Goal: Task Accomplishment & Management: Complete application form

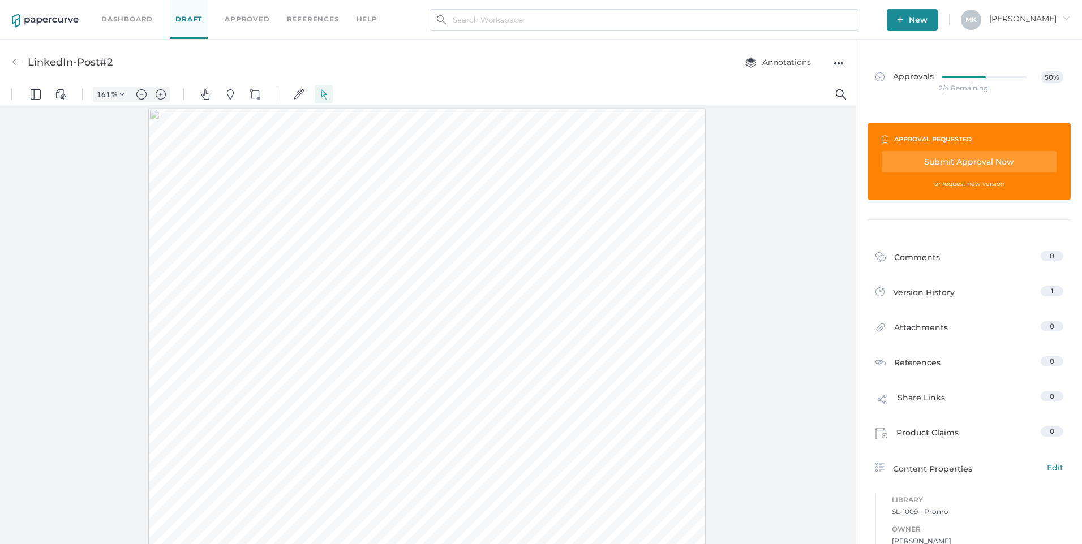
scroll to position [113, 0]
click at [131, 21] on link "Dashboard" at bounding box center [126, 19] width 51 height 12
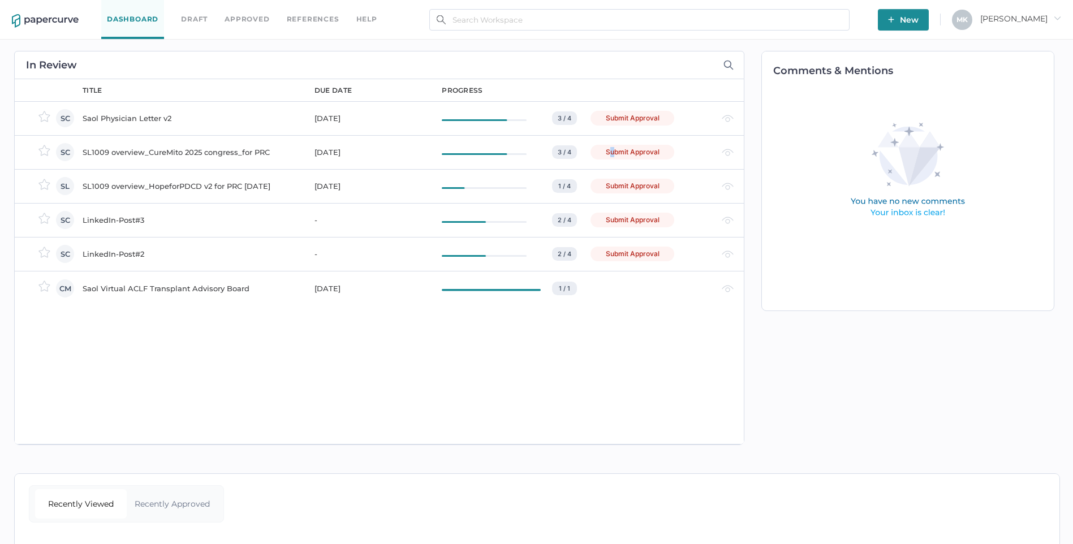
click at [618, 147] on div "Submit Approval" at bounding box center [633, 152] width 84 height 15
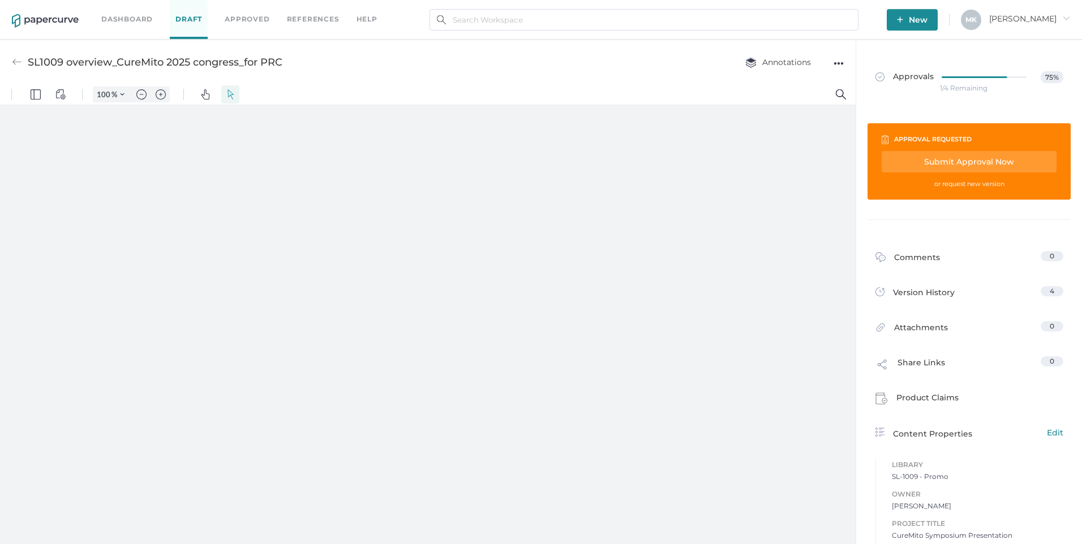
type input "161"
click at [973, 163] on div "Submit Approval Now" at bounding box center [968, 161] width 175 height 21
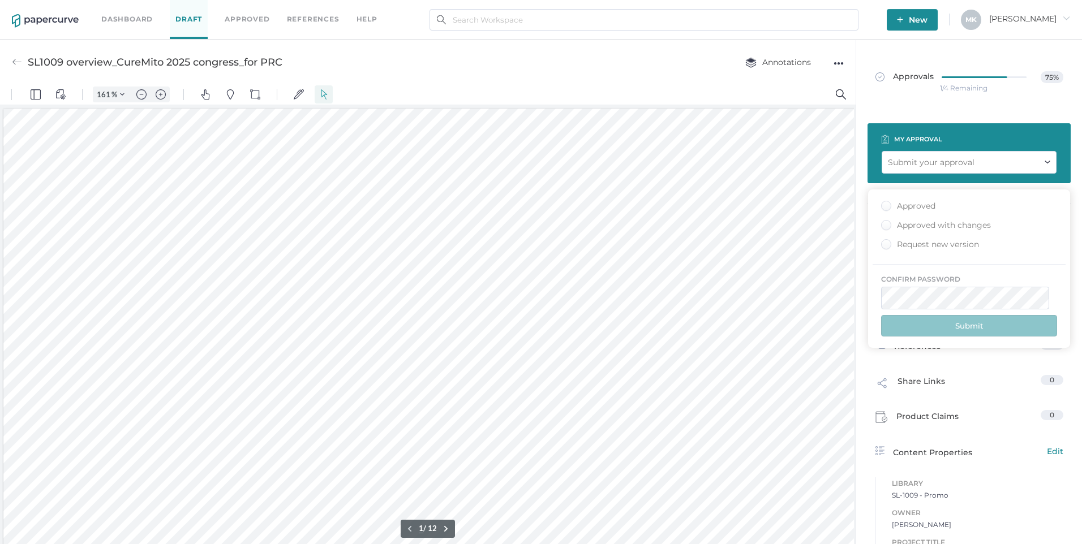
click at [927, 206] on div "Approved" at bounding box center [908, 206] width 54 height 11
click at [884, 203] on input "Approved" at bounding box center [884, 203] width 0 height 0
type input "10"
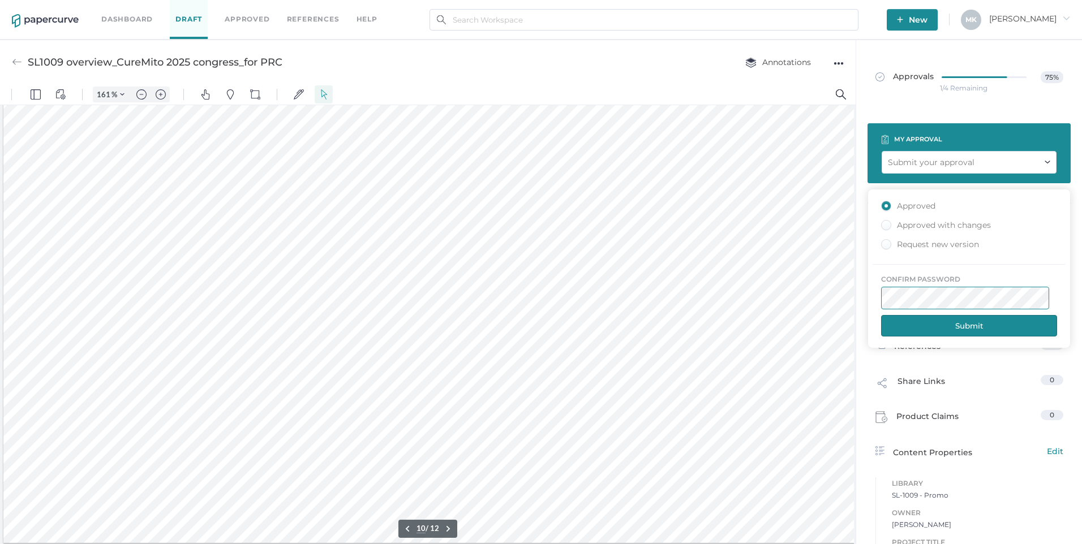
scroll to position [4565, 0]
click at [1000, 316] on button "Submit" at bounding box center [969, 325] width 176 height 21
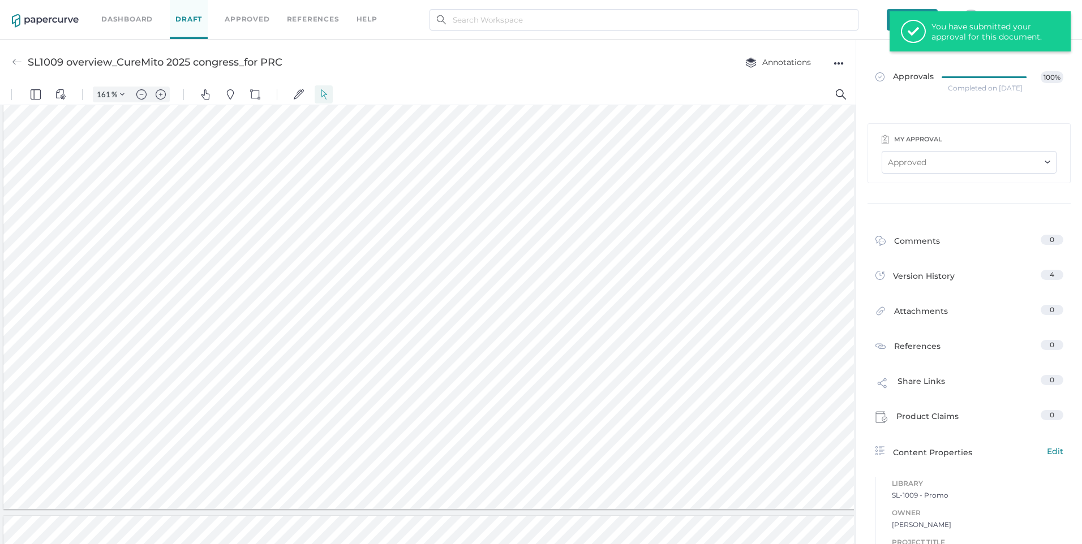
click at [156, 16] on div "Dashboard Draft Approved References help" at bounding box center [247, 19] width 293 height 39
click at [143, 17] on link "Dashboard" at bounding box center [126, 19] width 51 height 12
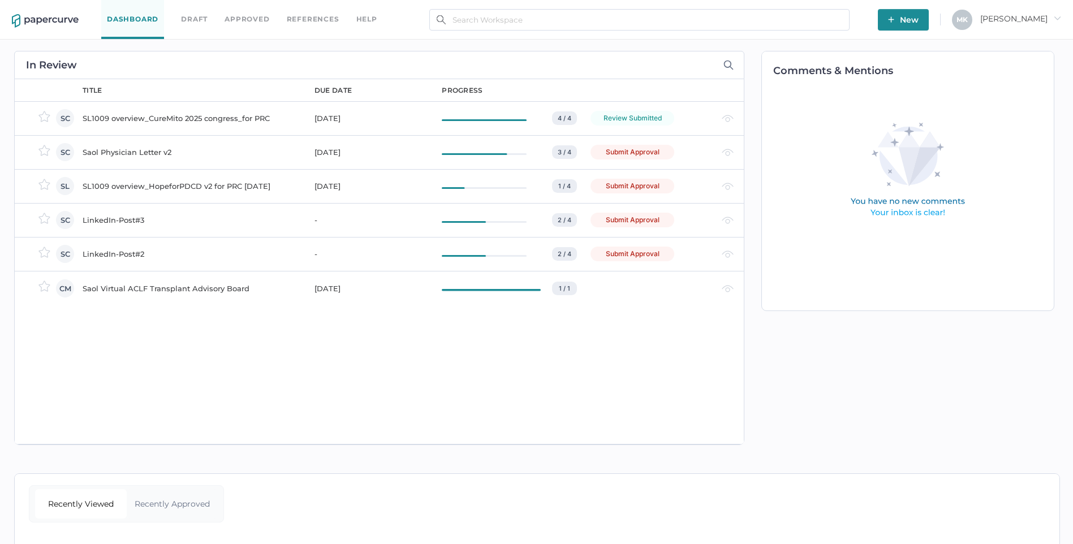
click at [128, 152] on div "Saol Physician Letter v2" at bounding box center [192, 152] width 218 height 14
click at [125, 256] on div "LinkedIn-Post#2" at bounding box center [192, 254] width 218 height 14
click at [109, 220] on div "LinkedIn-Post#3" at bounding box center [192, 220] width 218 height 14
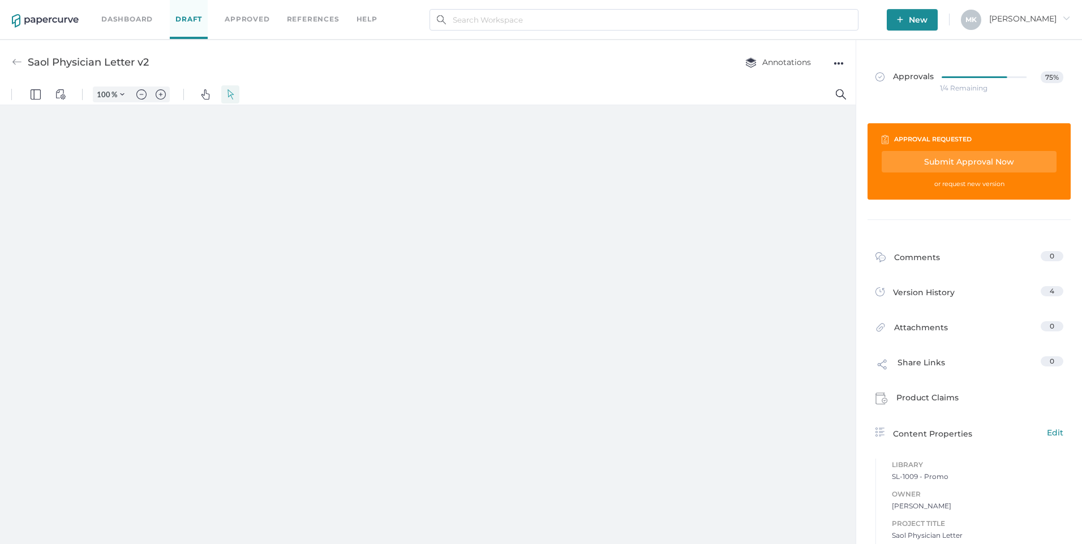
type input "161"
type input "1"
click at [950, 156] on div "Submit Approval Now" at bounding box center [968, 161] width 175 height 21
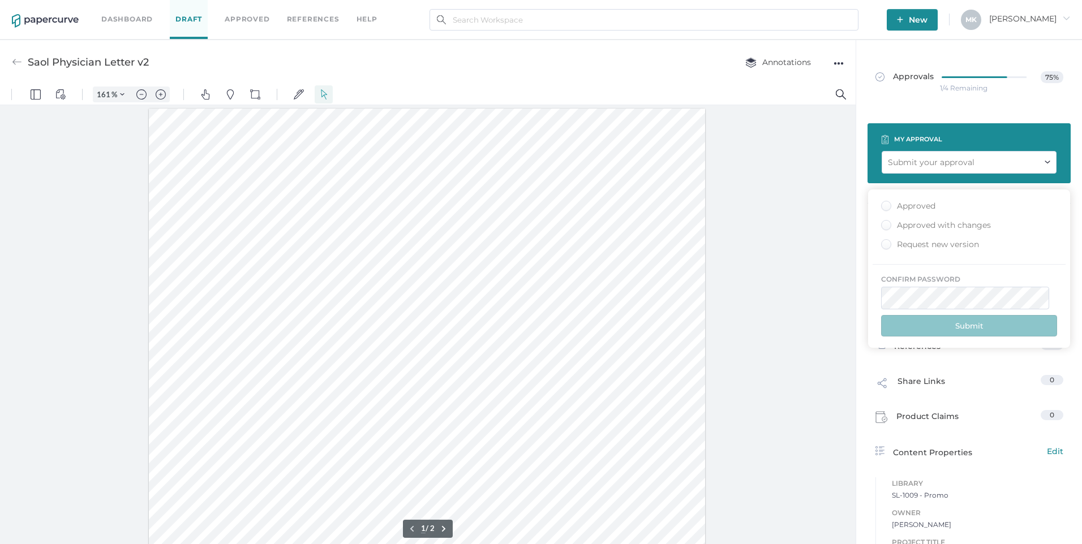
drag, startPoint x: 921, startPoint y: 206, endPoint x: 921, endPoint y: 217, distance: 11.3
click at [921, 206] on div "Approved" at bounding box center [908, 206] width 54 height 11
click at [884, 203] on input "Approved" at bounding box center [884, 203] width 0 height 0
click at [932, 311] on div "confirm password Submit" at bounding box center [968, 300] width 193 height 72
click at [977, 333] on button "Submit" at bounding box center [969, 325] width 176 height 21
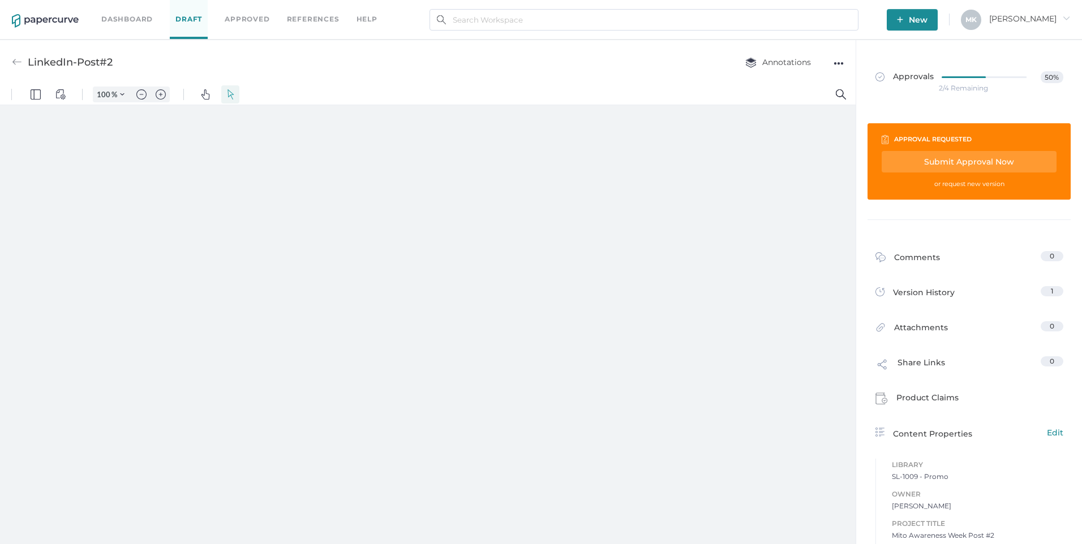
type input "161"
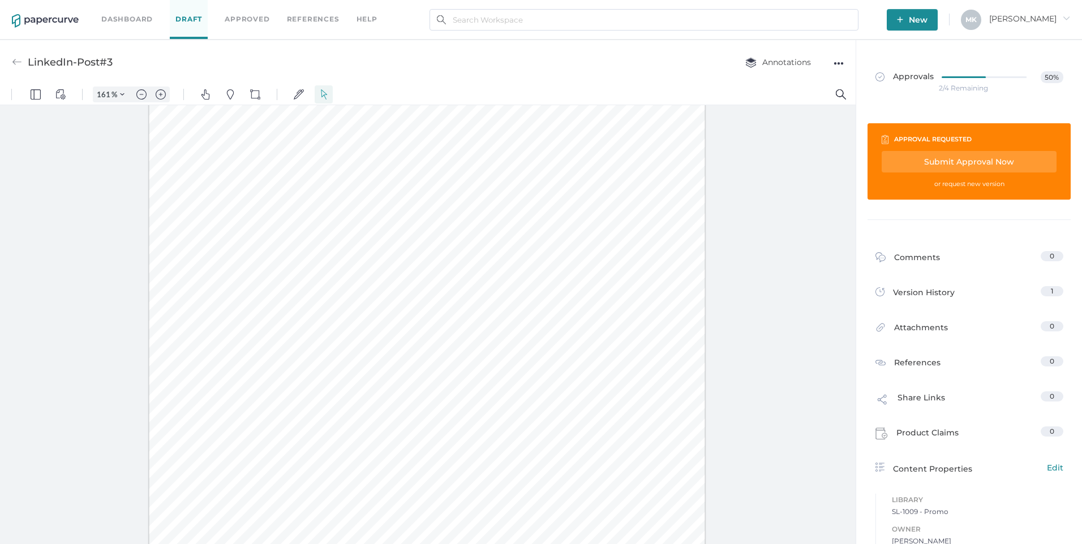
scroll to position [113, 0]
click at [120, 17] on link "Dashboard" at bounding box center [126, 19] width 51 height 12
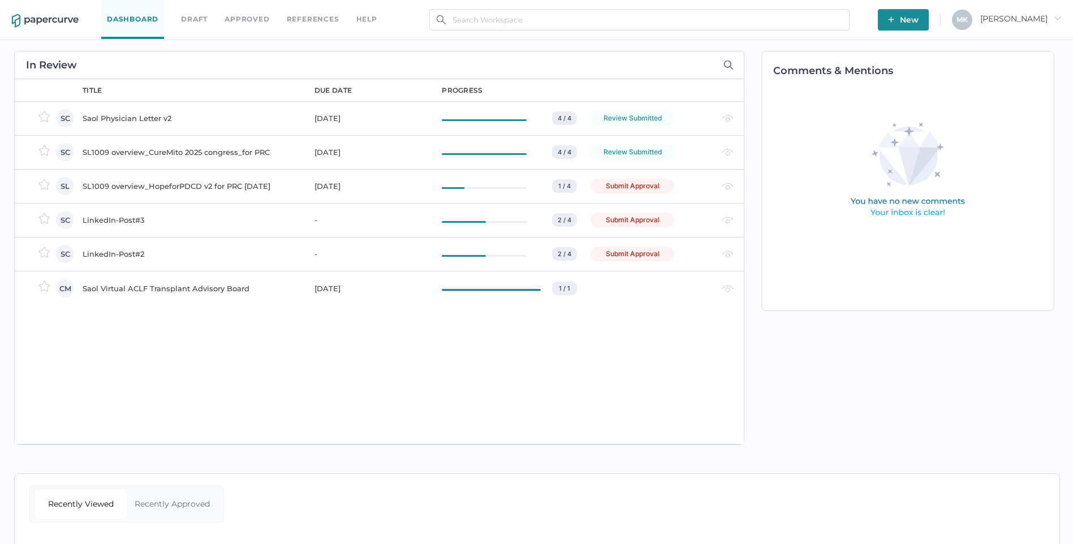
click at [167, 182] on div "SL1009 overview_HopeforPDCD v2 for PRC [DATE]" at bounding box center [192, 186] width 218 height 14
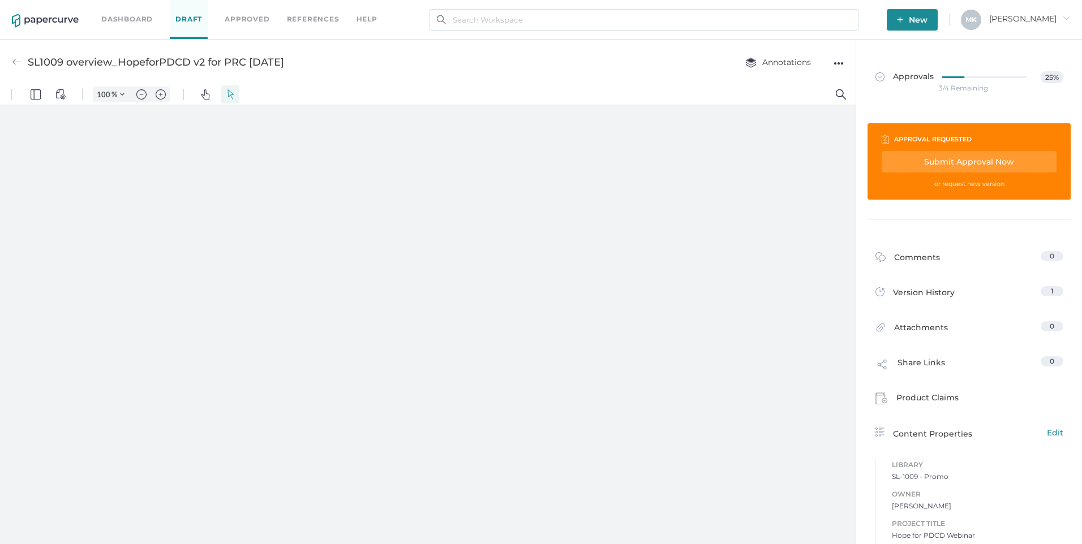
type input "161"
type input "3"
click at [233, 92] on img "Pins" at bounding box center [230, 94] width 10 height 10
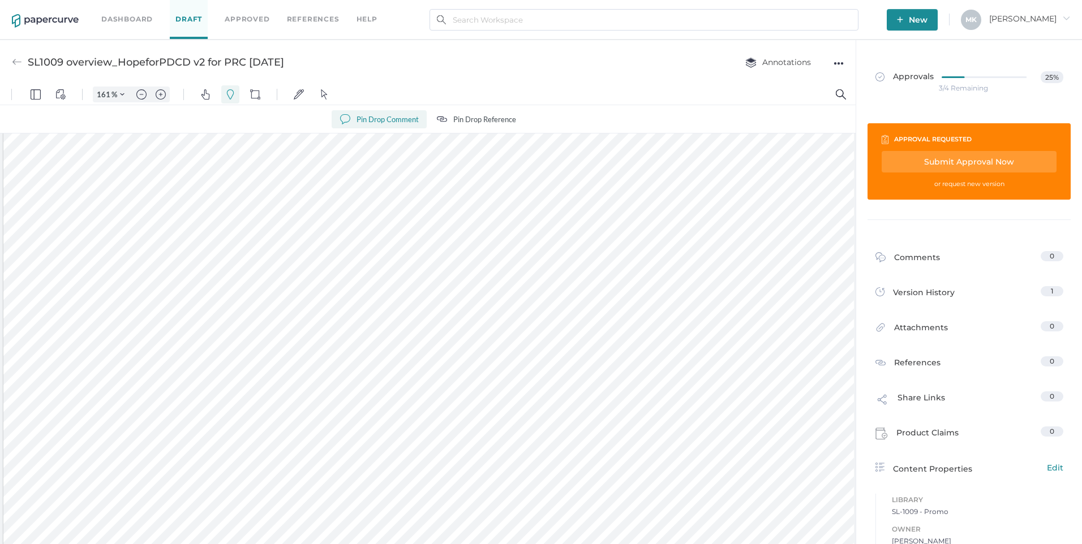
click at [334, 443] on div at bounding box center [439, 358] width 872 height 490
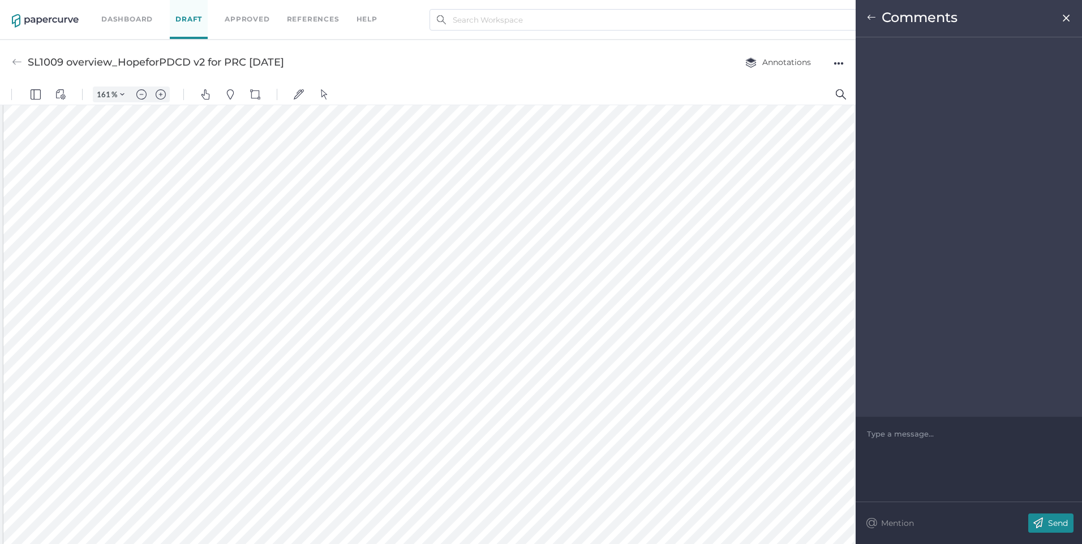
click at [906, 439] on div at bounding box center [968, 433] width 203 height 11
click at [1059, 524] on p "Send" at bounding box center [1058, 523] width 20 height 10
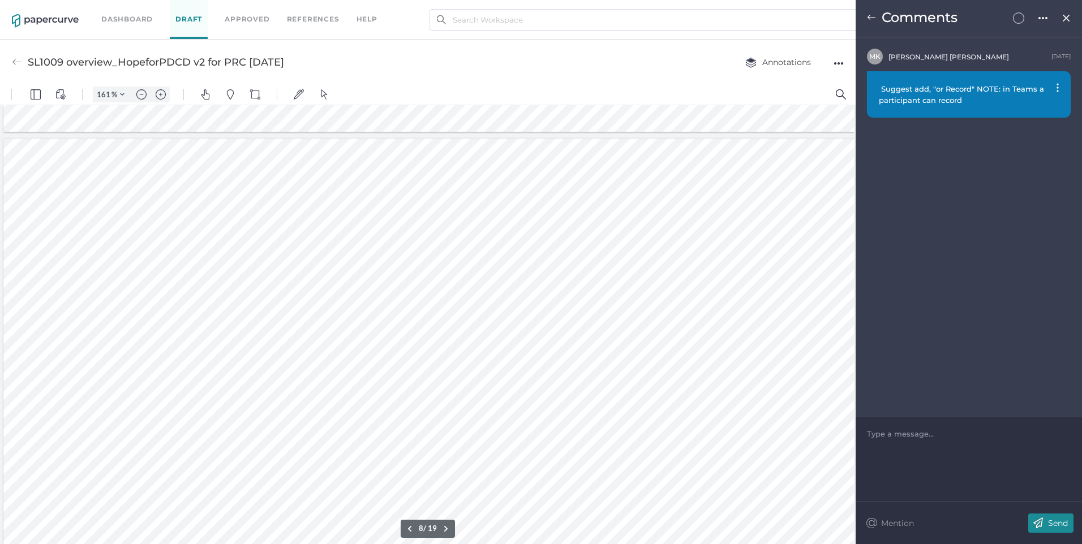
scroll to position [3507, 0]
type input "9"
click at [1066, 14] on img at bounding box center [1066, 18] width 10 height 9
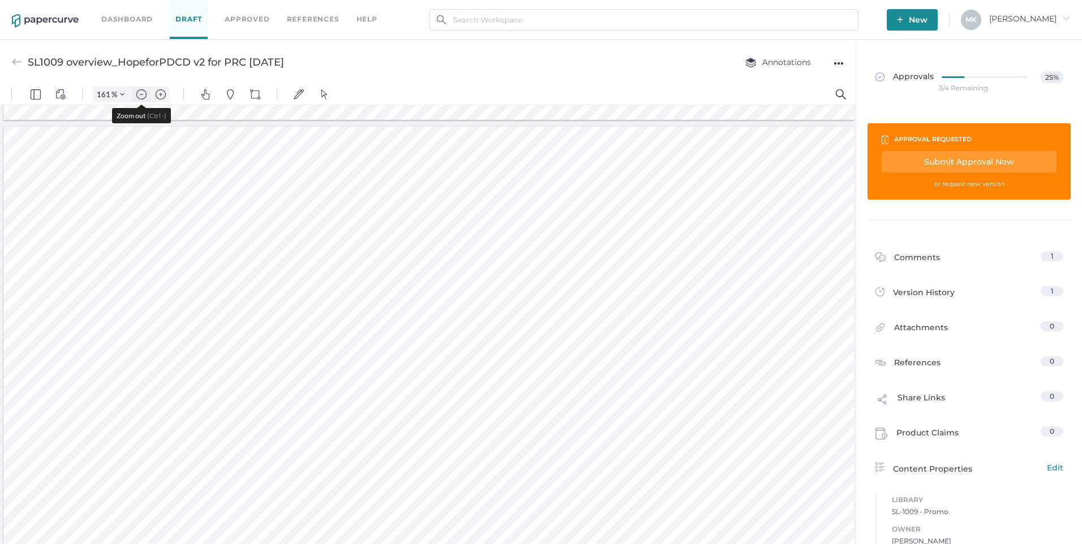
click at [145, 92] on img "Zoom out" at bounding box center [141, 94] width 10 height 10
click at [120, 95] on img "Zoom Controls" at bounding box center [122, 94] width 5 height 5
click at [117, 227] on button "125%" at bounding box center [133, 226] width 83 height 14
type input "125"
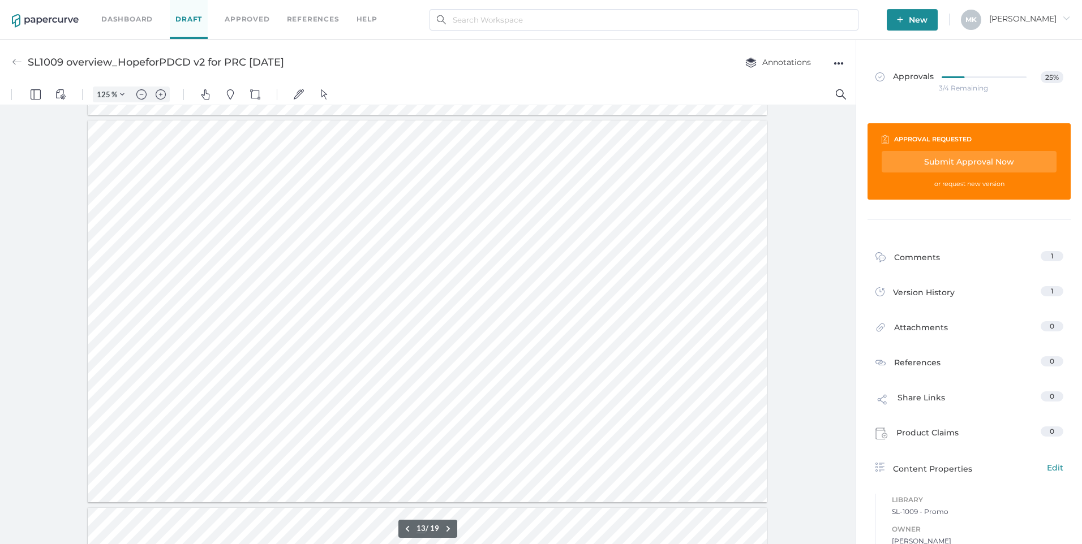
scroll to position [4619, 0]
type input "14"
click at [454, 333] on div at bounding box center [427, 322] width 679 height 382
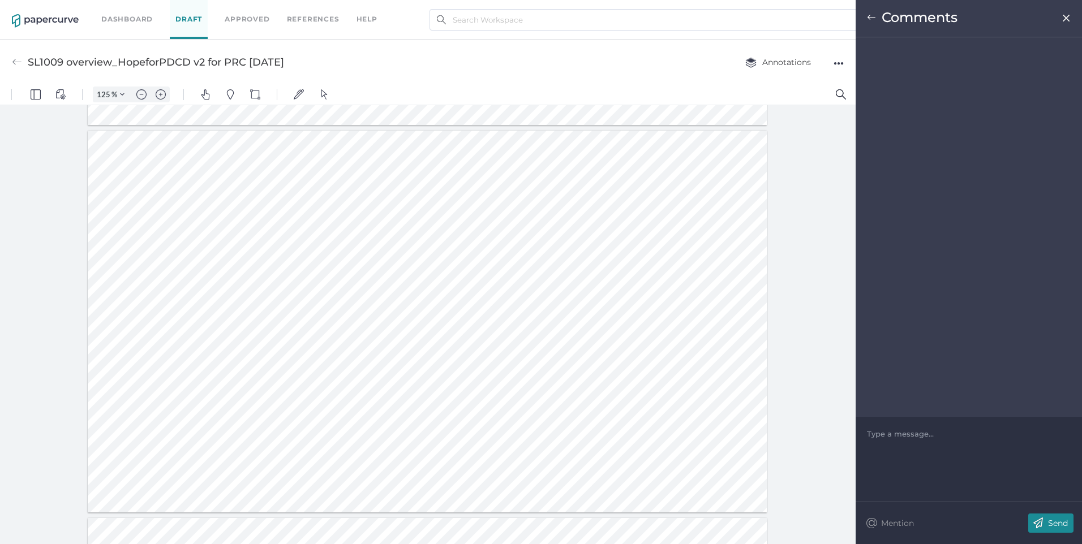
click at [712, 338] on div at bounding box center [427, 322] width 679 height 382
click at [641, 214] on div at bounding box center [427, 322] width 679 height 382
click at [940, 445] on div "Type a message..." at bounding box center [969, 434] width 204 height 34
click at [916, 434] on div at bounding box center [968, 433] width 203 height 11
click at [1054, 523] on p "Send" at bounding box center [1058, 523] width 20 height 10
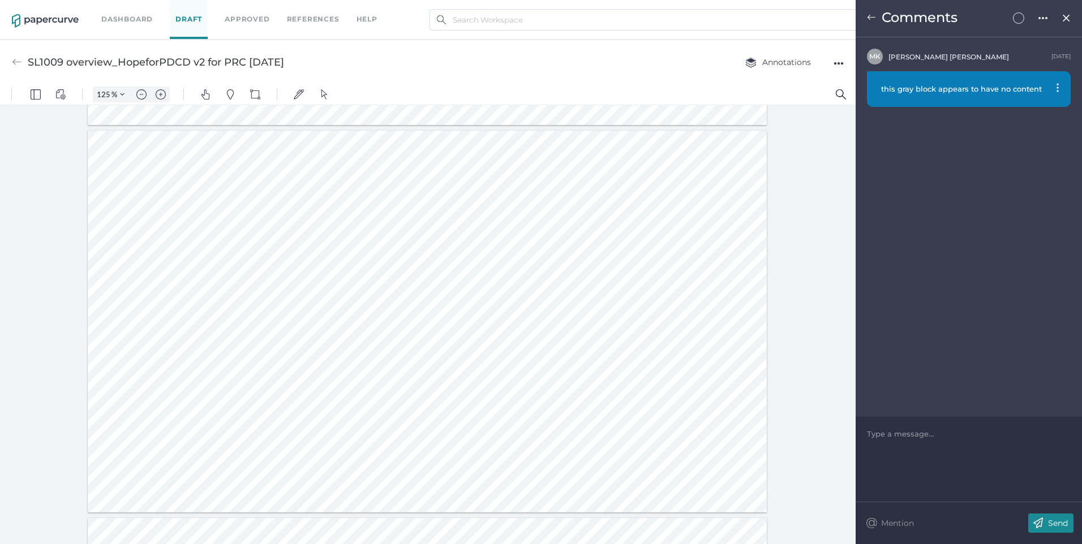
click at [295, 364] on div at bounding box center [427, 322] width 679 height 382
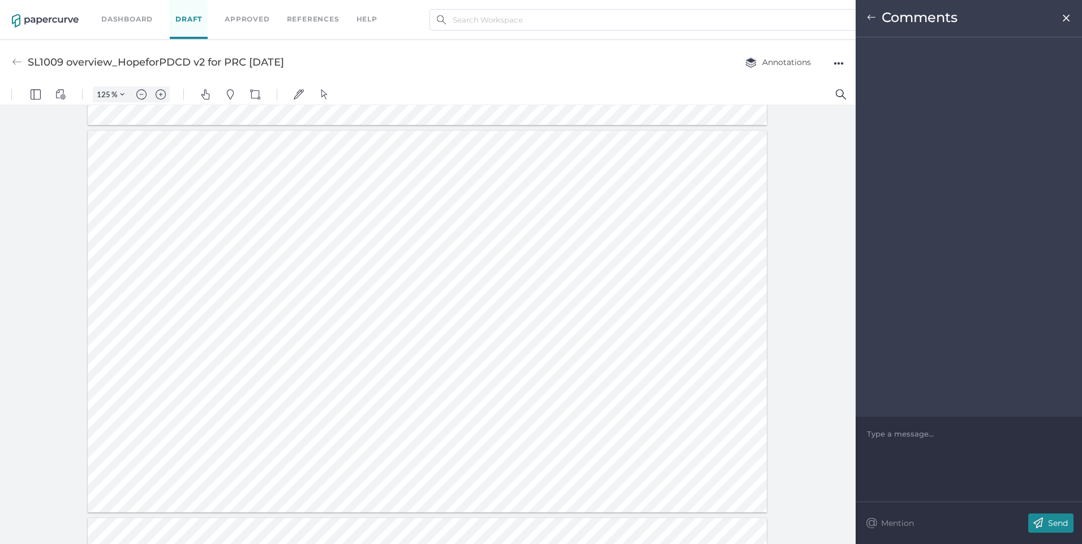
drag, startPoint x: 292, startPoint y: 357, endPoint x: 292, endPoint y: 372, distance: 14.7
click at [295, 402] on div at bounding box center [427, 322] width 679 height 382
click at [902, 437] on div at bounding box center [968, 433] width 203 height 11
click at [1037, 517] on img at bounding box center [1038, 523] width 20 height 19
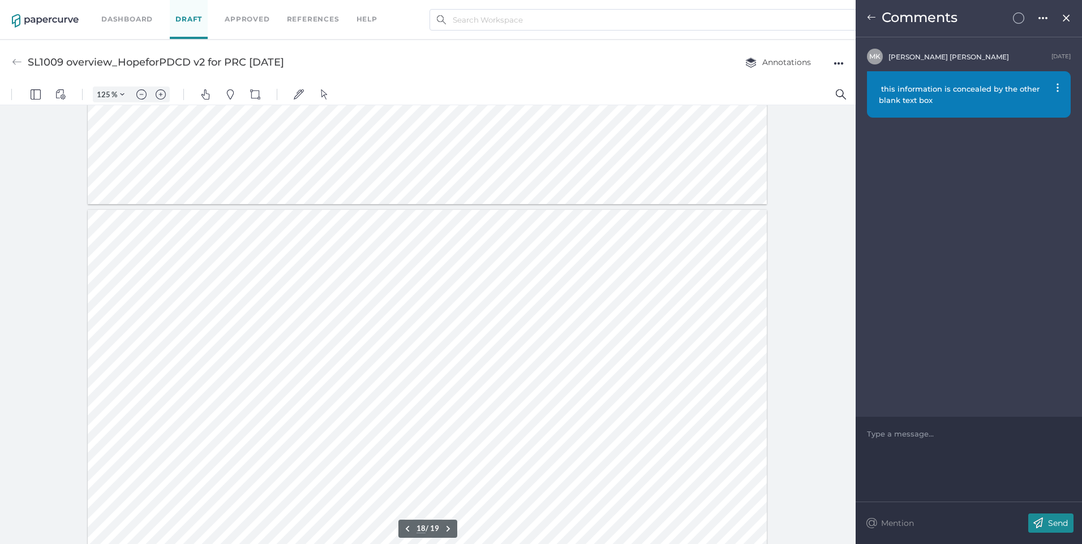
scroll to position [6542, 0]
click at [611, 253] on div at bounding box center [427, 344] width 679 height 382
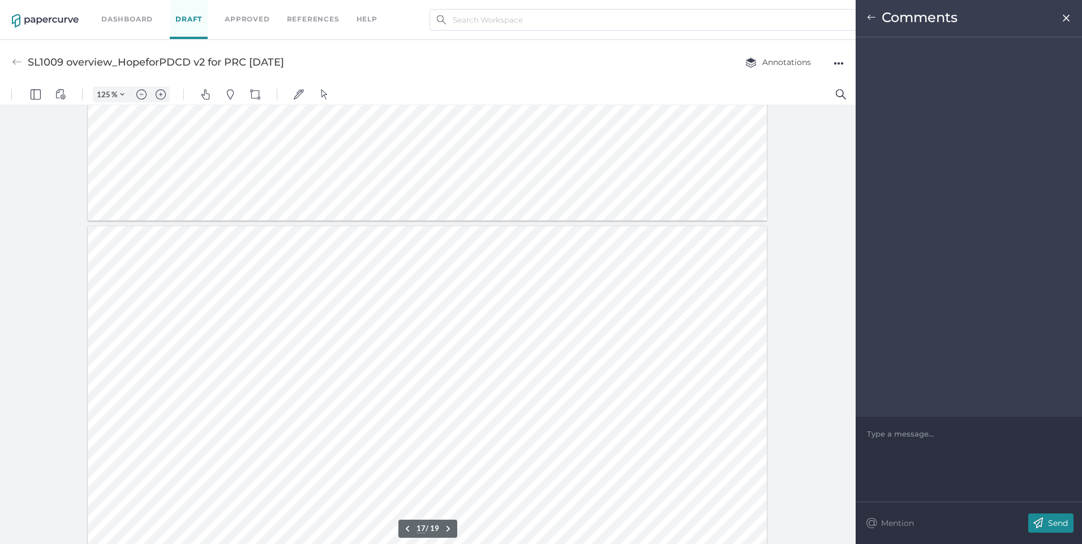
scroll to position [6089, 0]
click at [1070, 15] on img at bounding box center [1066, 18] width 10 height 9
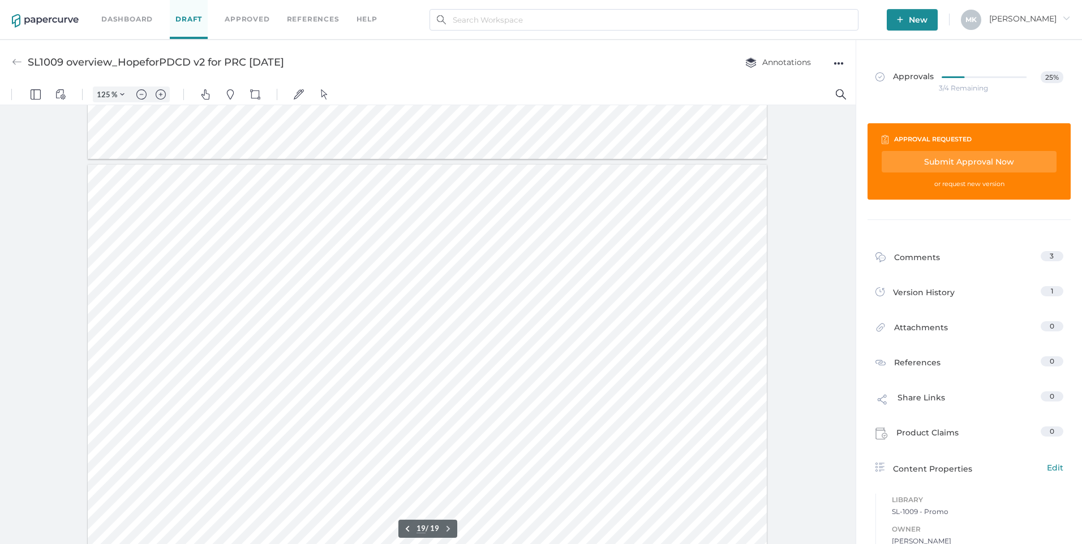
scroll to position [5, 0]
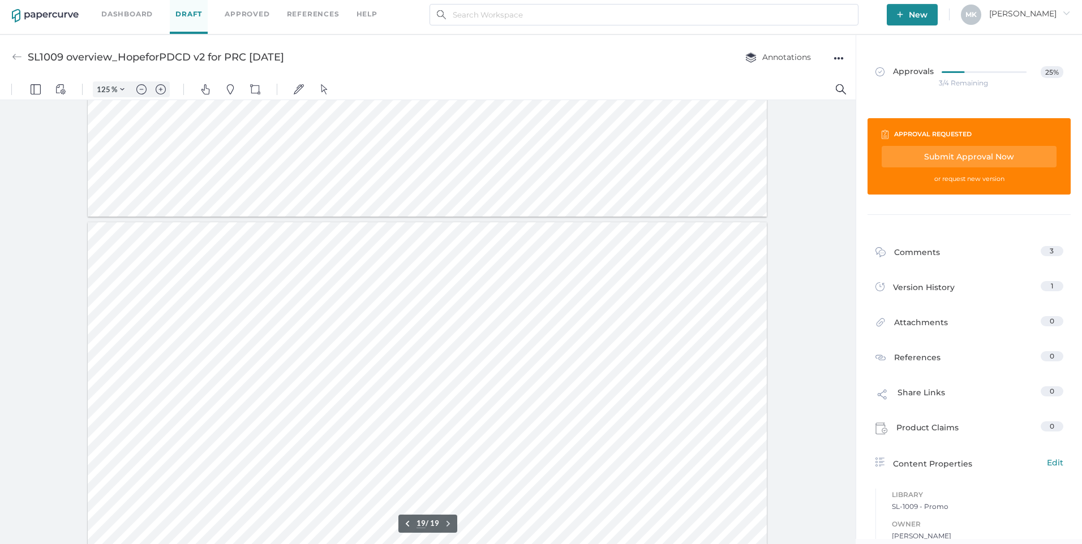
type input "18"
click at [135, 12] on link "Dashboard" at bounding box center [126, 14] width 51 height 12
